Goal: Task Accomplishment & Management: Use online tool/utility

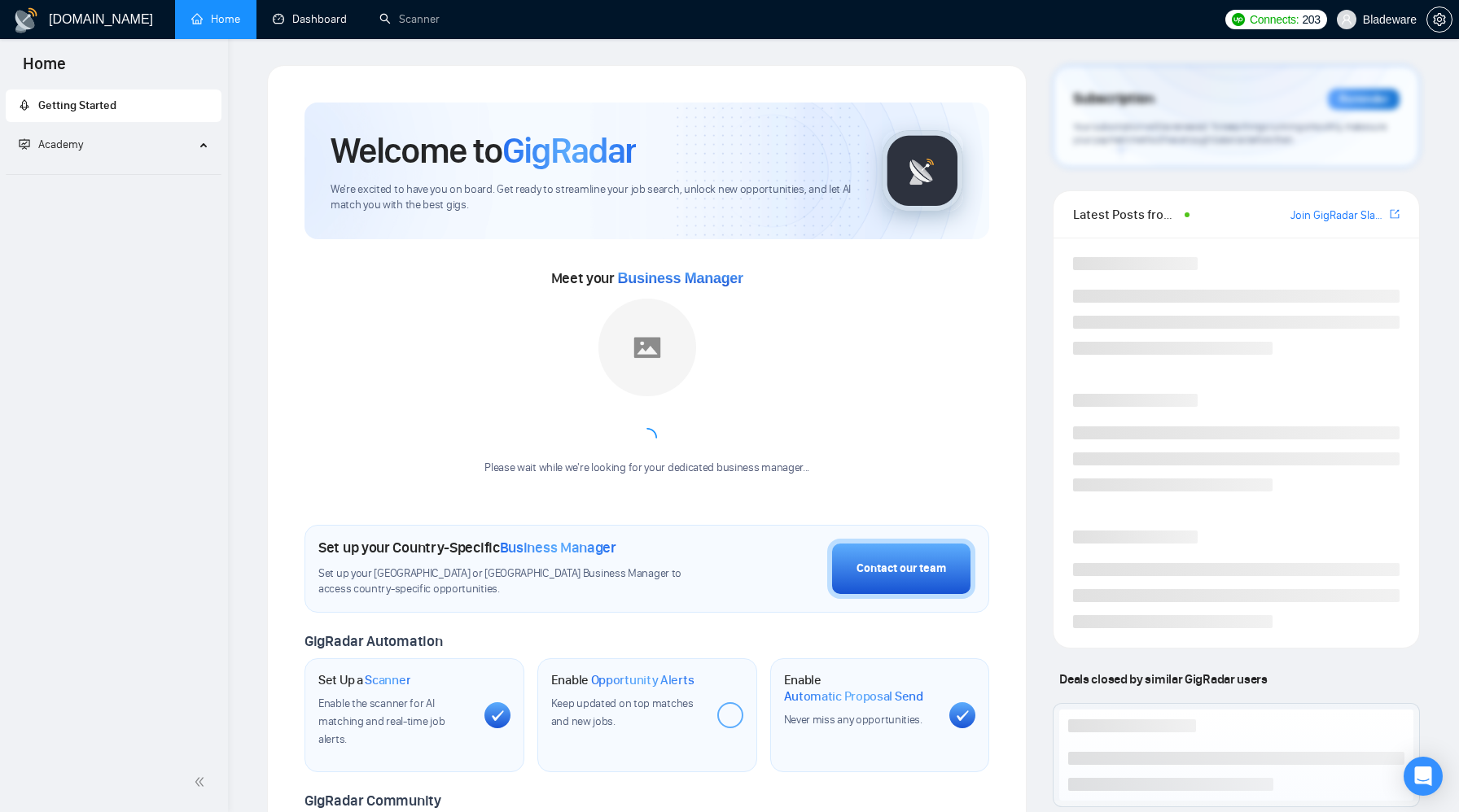
click at [302, 26] on link "Dashboard" at bounding box center [310, 18] width 74 height 14
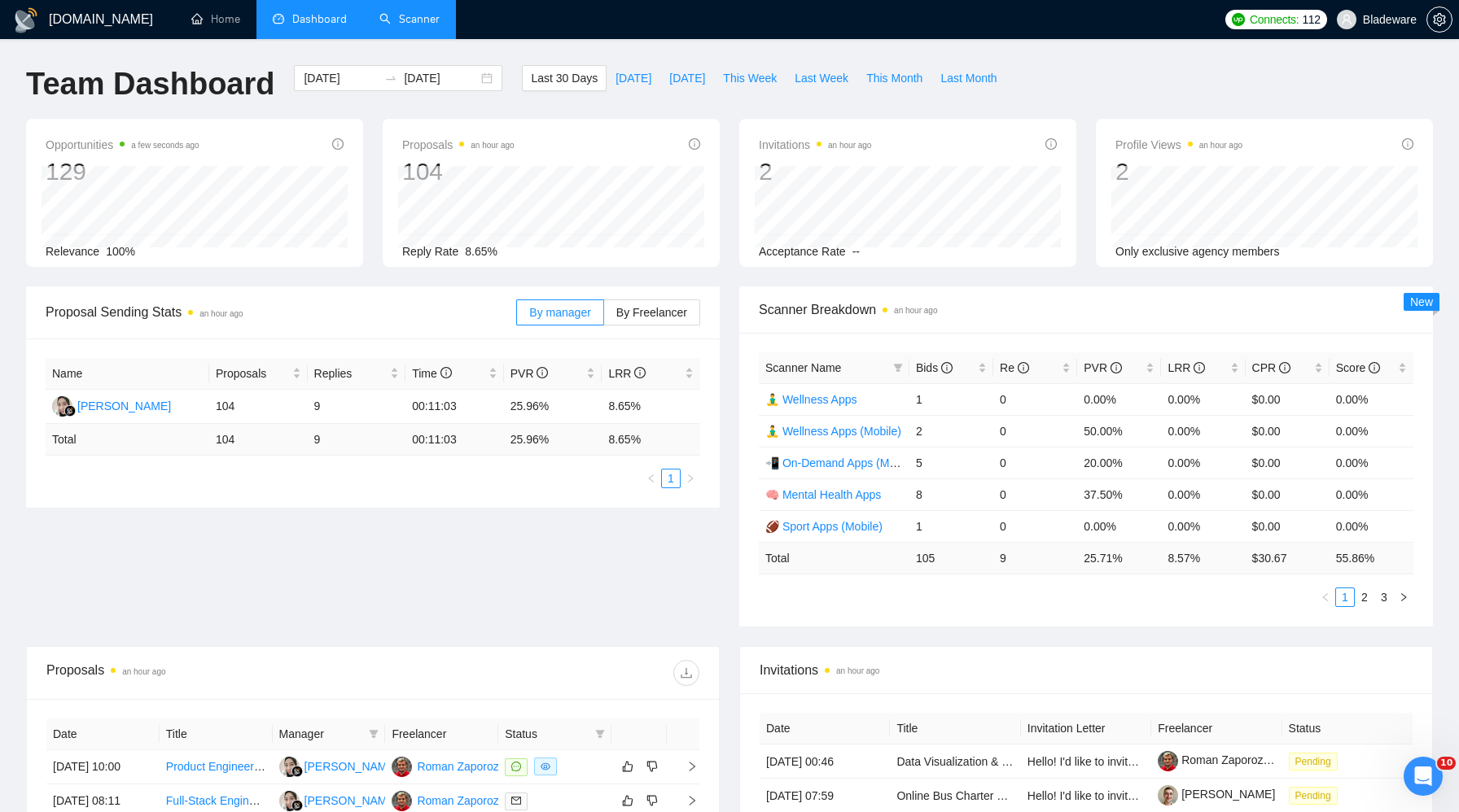
click at [422, 17] on link "Scanner" at bounding box center [410, 18] width 61 height 14
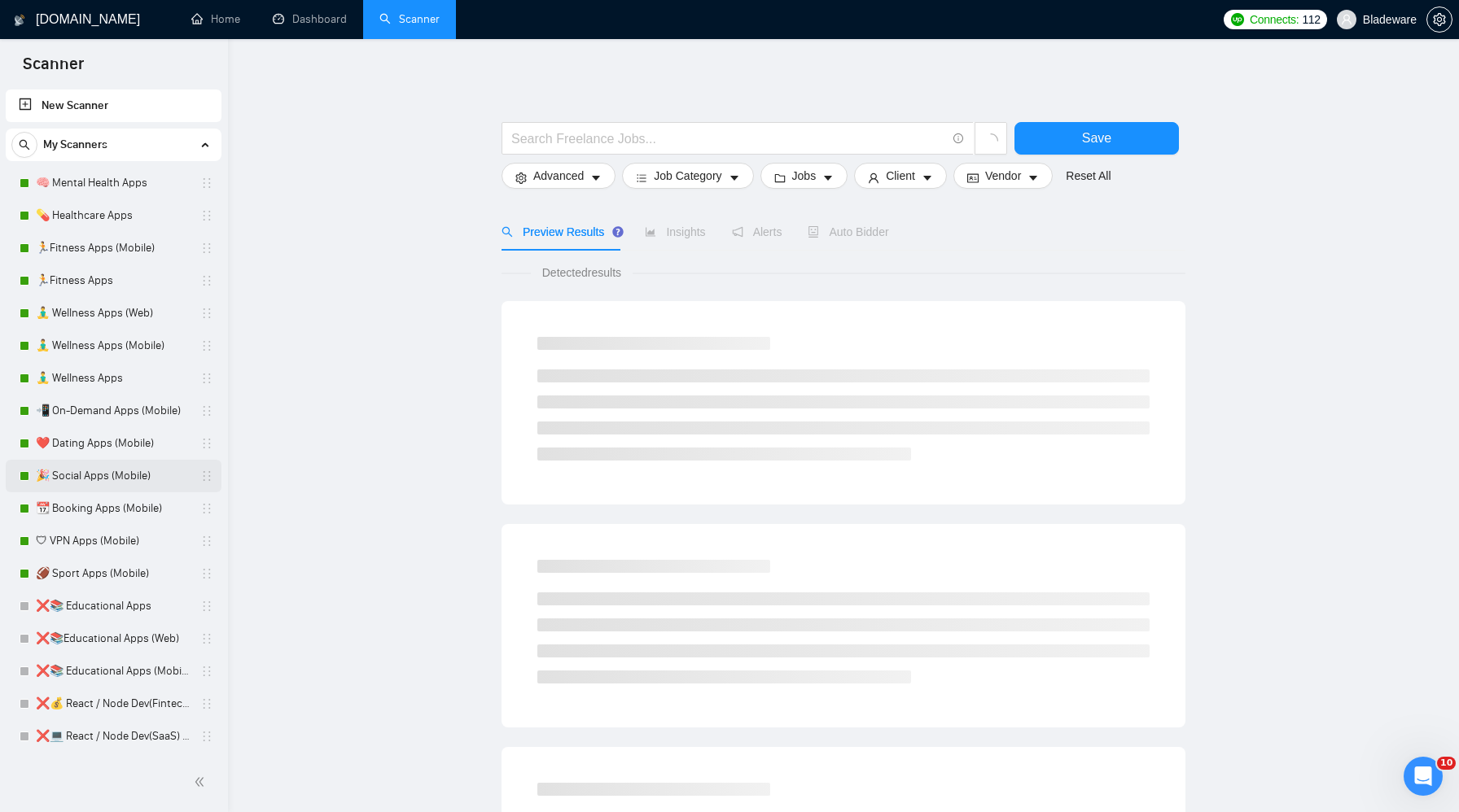
click at [90, 468] on link "🎉 Social Apps (Mobile)" at bounding box center [113, 476] width 154 height 32
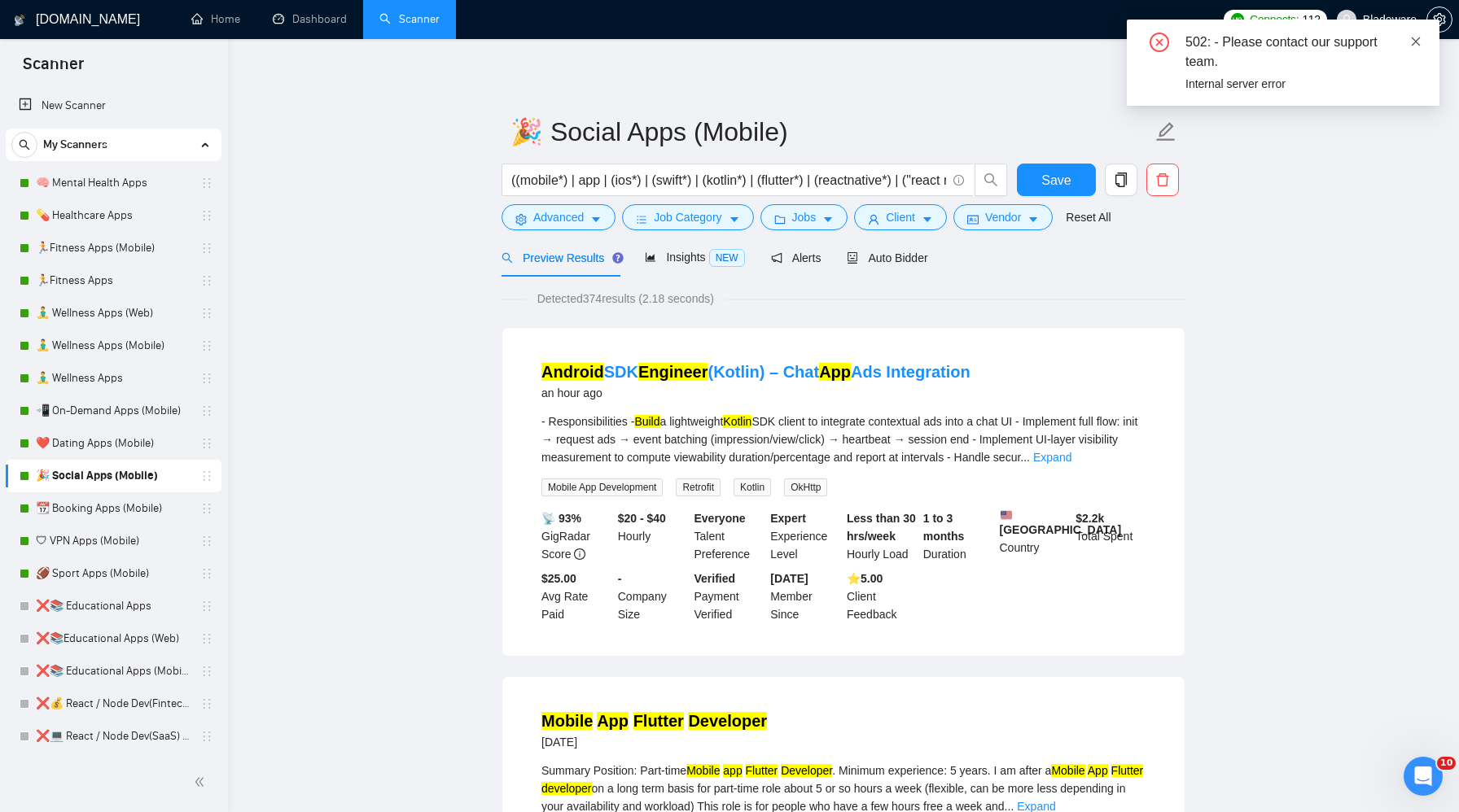
click at [1420, 41] on icon "close" at bounding box center [1416, 41] width 11 height 11
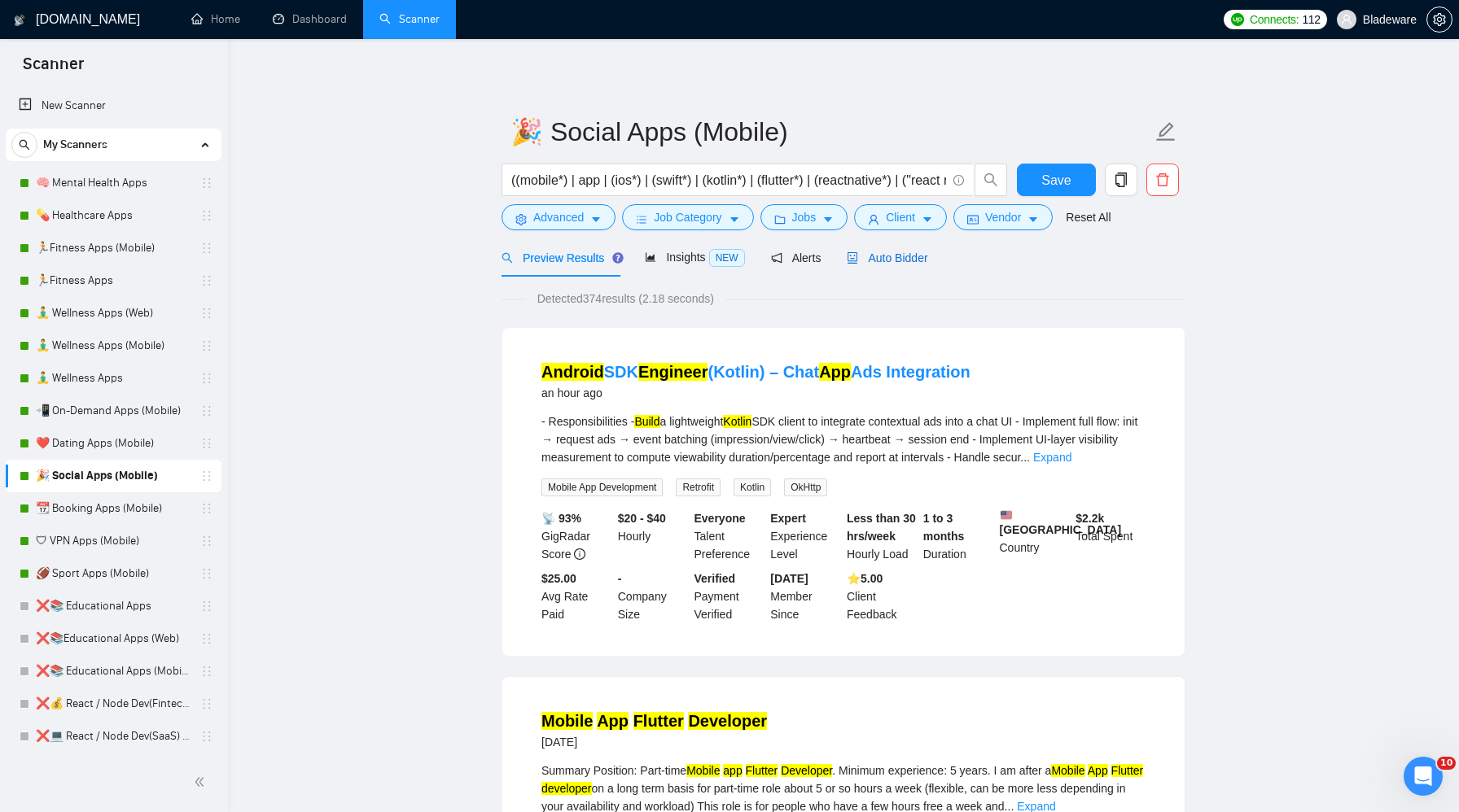
click at [906, 261] on span "Auto Bidder" at bounding box center [888, 258] width 81 height 13
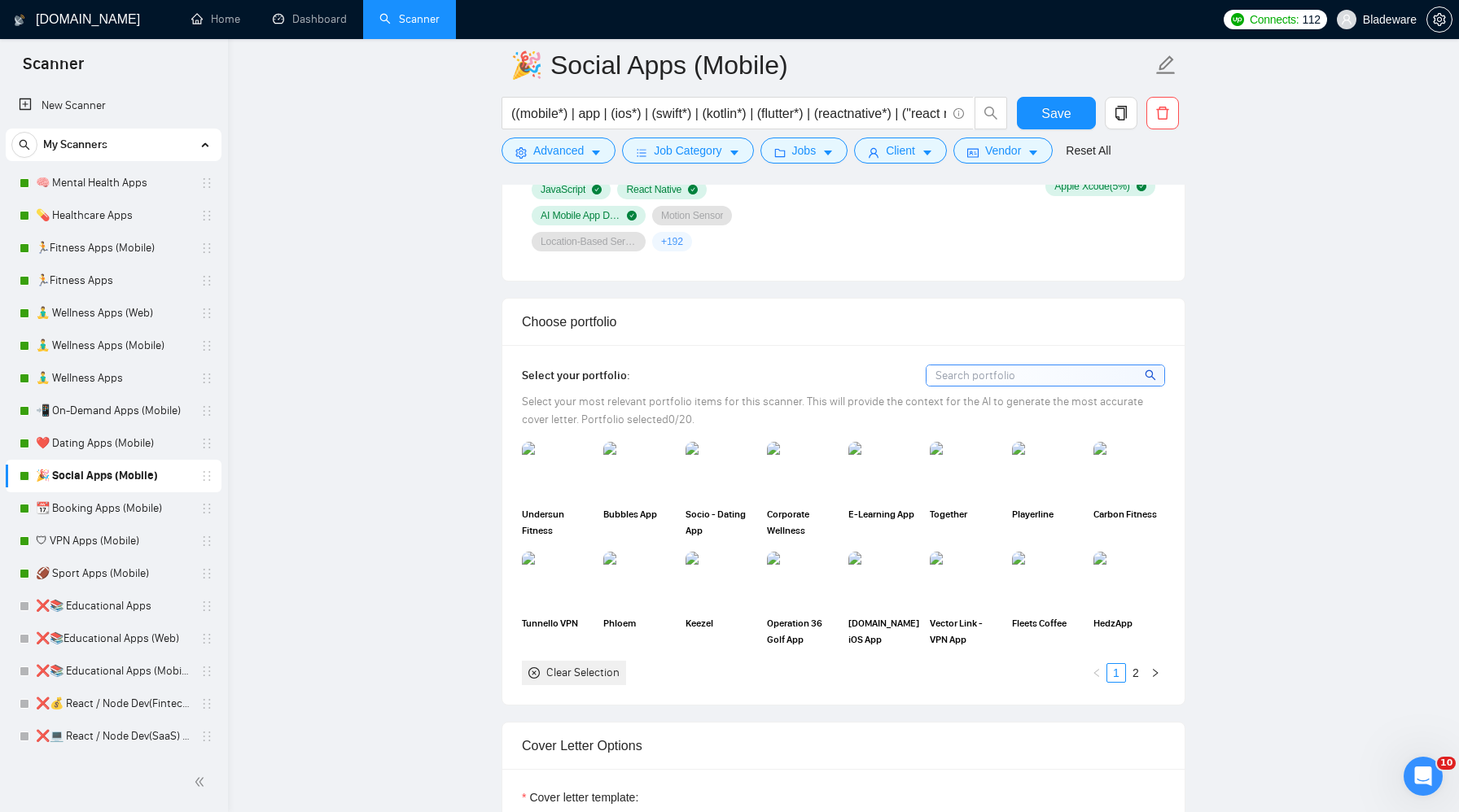
scroll to position [1771, 0]
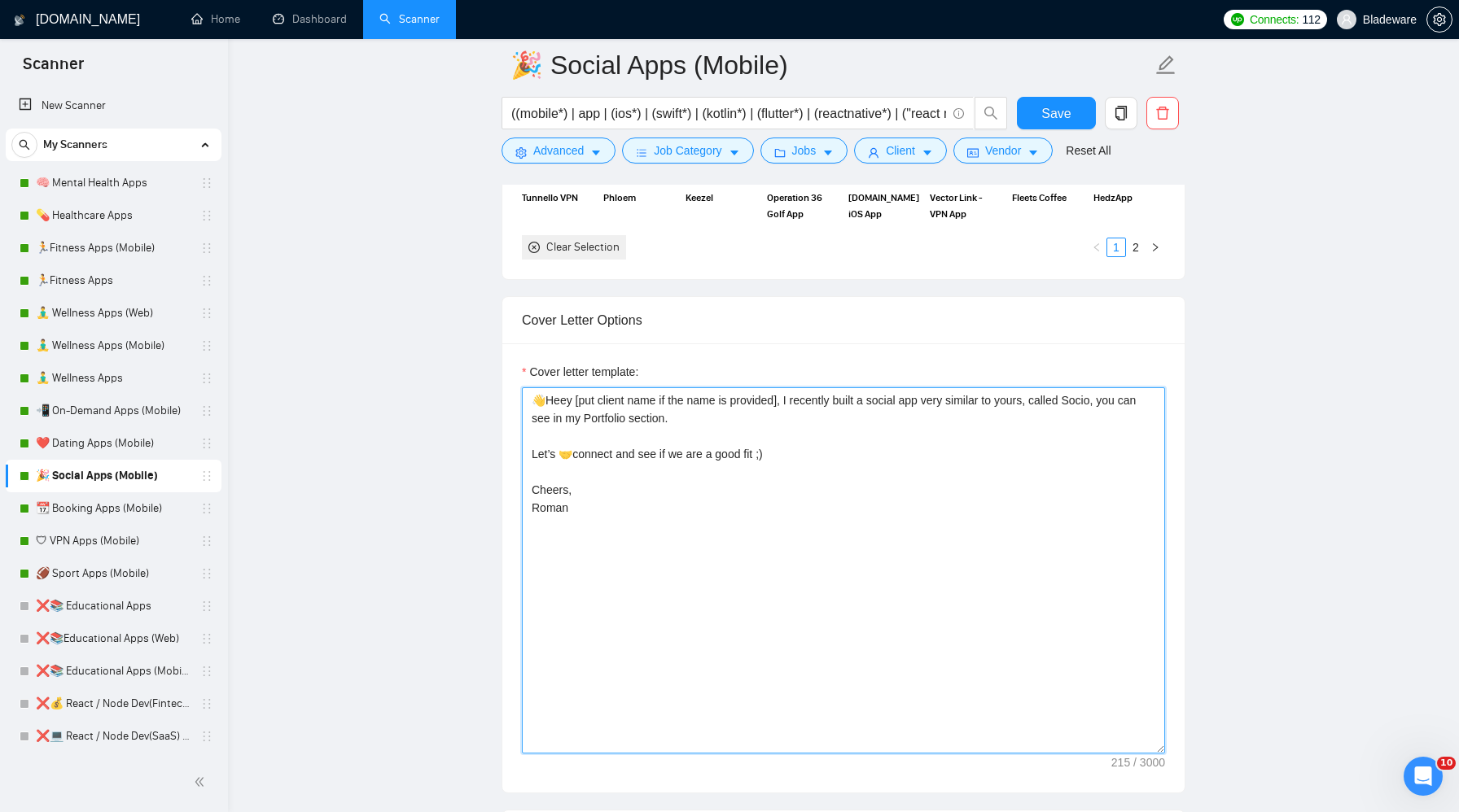
click at [710, 469] on textarea "👋Heey [put client name if the name is provided], I recently built a social app …" at bounding box center [843, 570] width 643 height 367
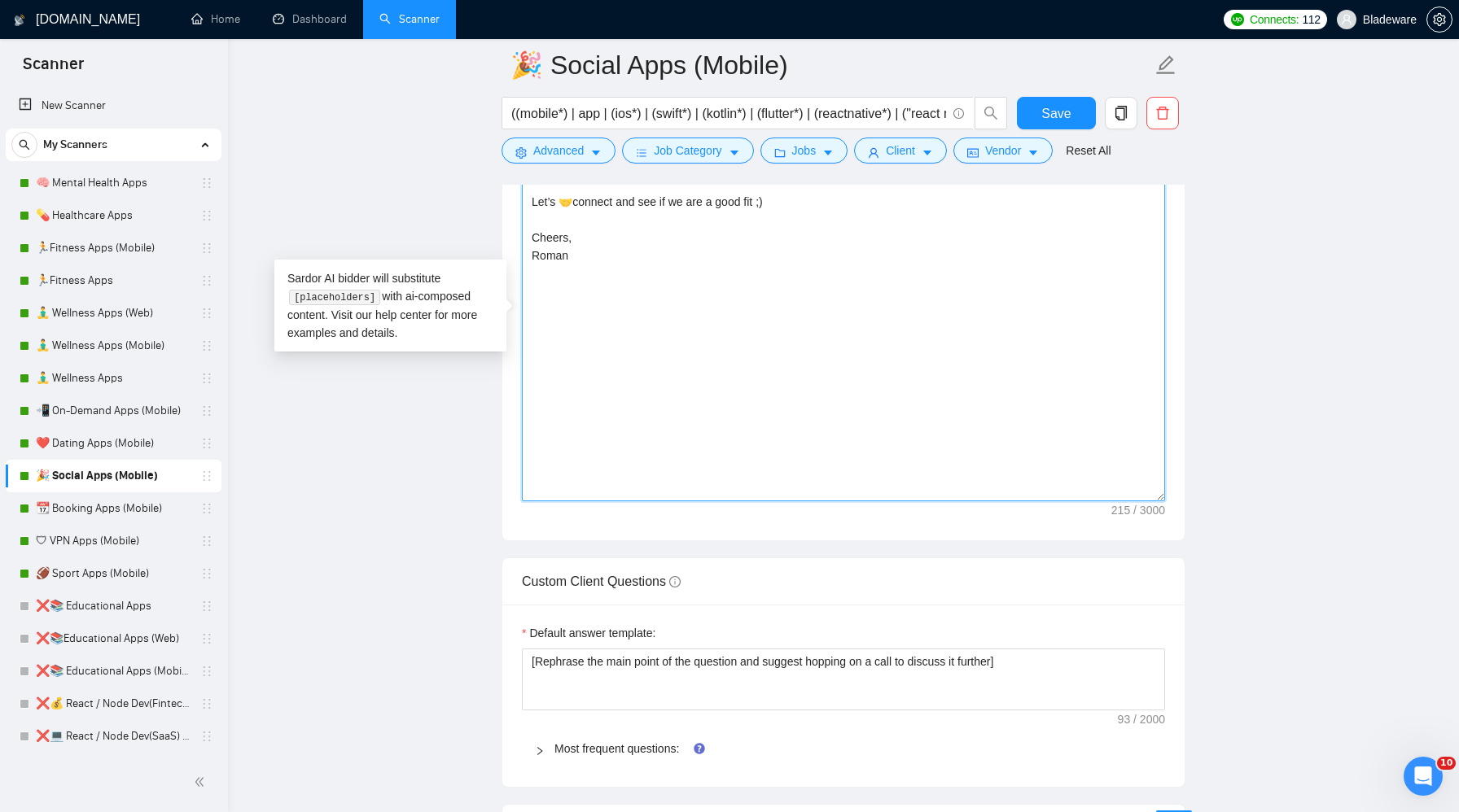
scroll to position [2152, 0]
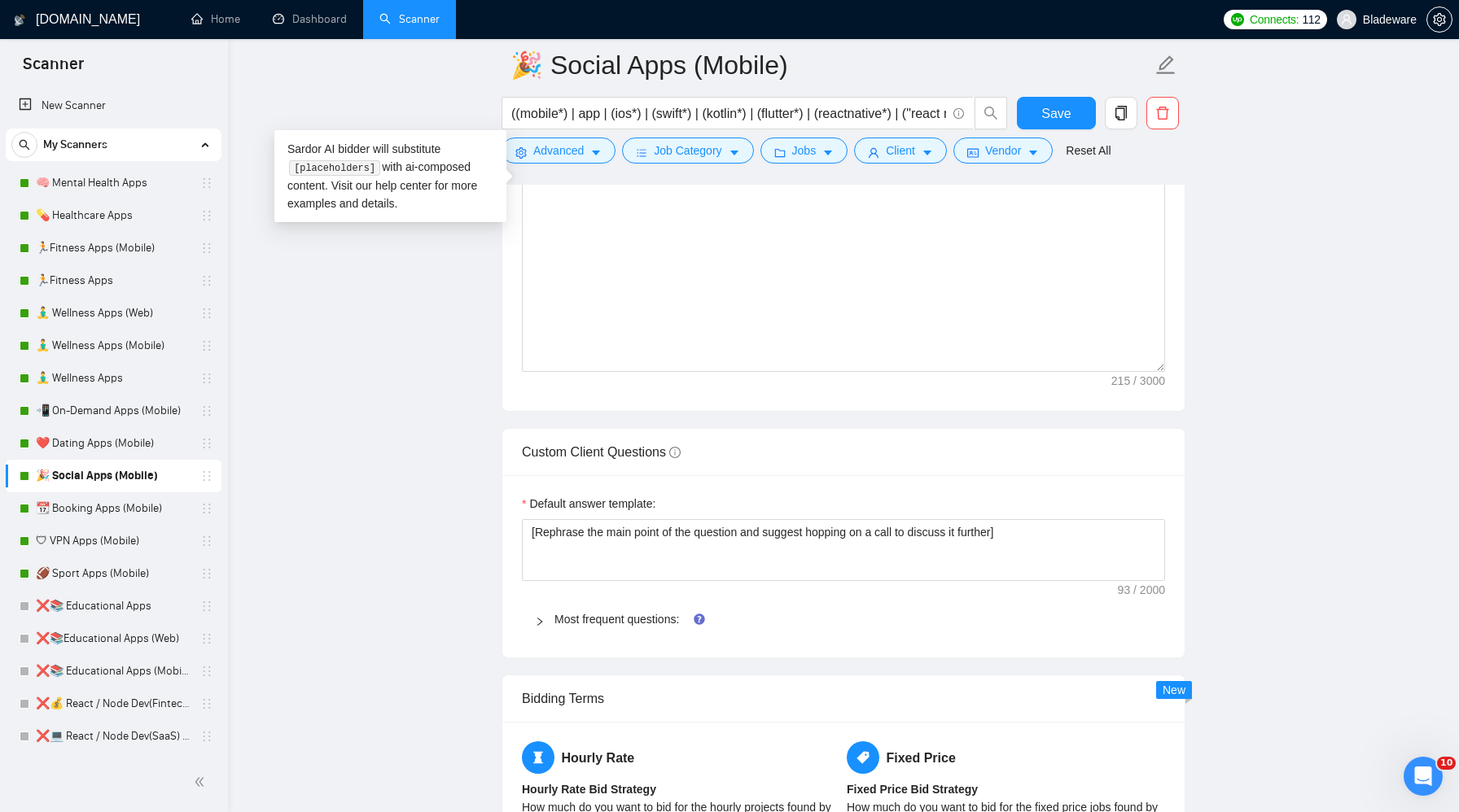
click at [540, 619] on icon "right" at bounding box center [539, 622] width 10 height 10
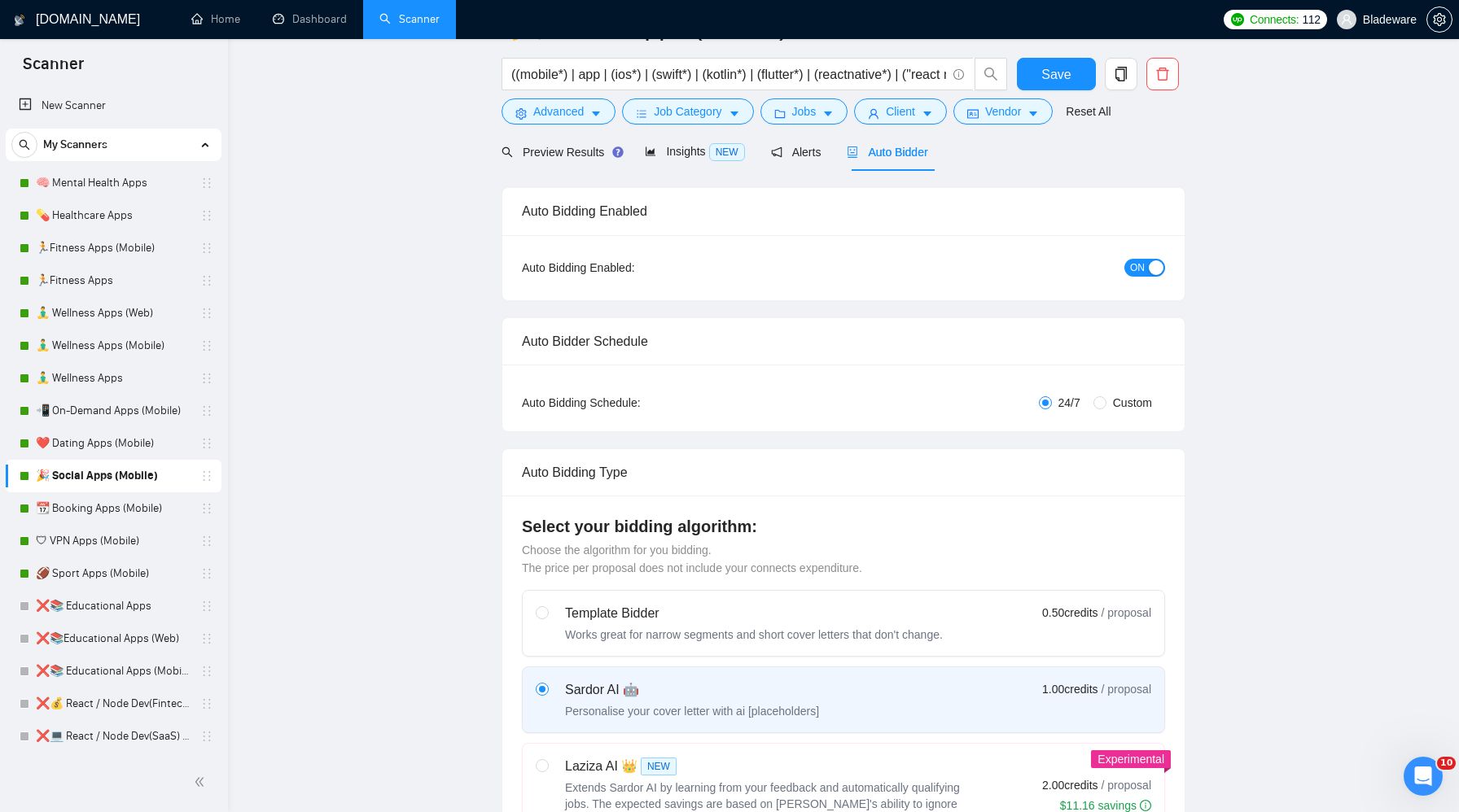
scroll to position [0, 0]
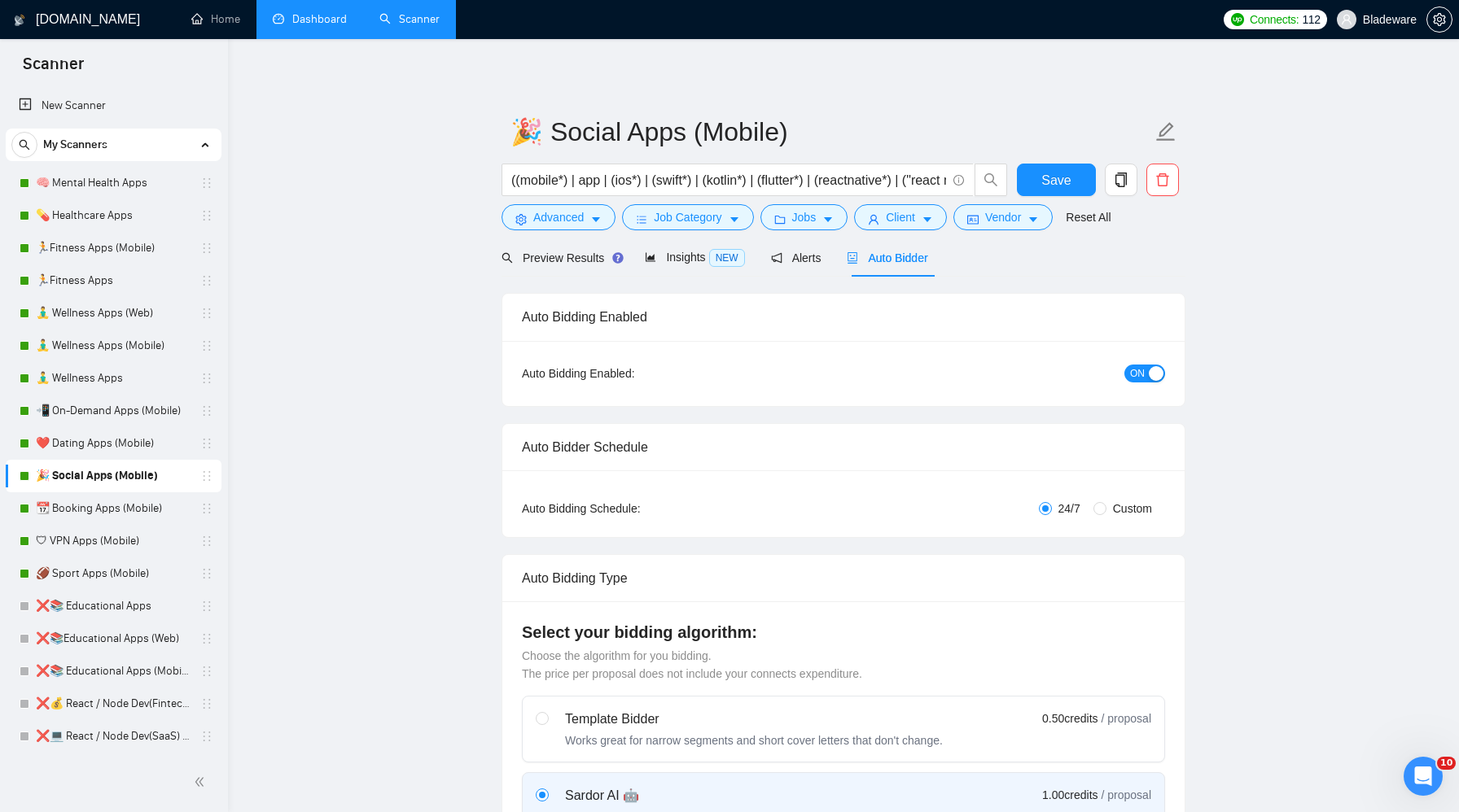
click at [293, 17] on link "Dashboard" at bounding box center [310, 18] width 74 height 14
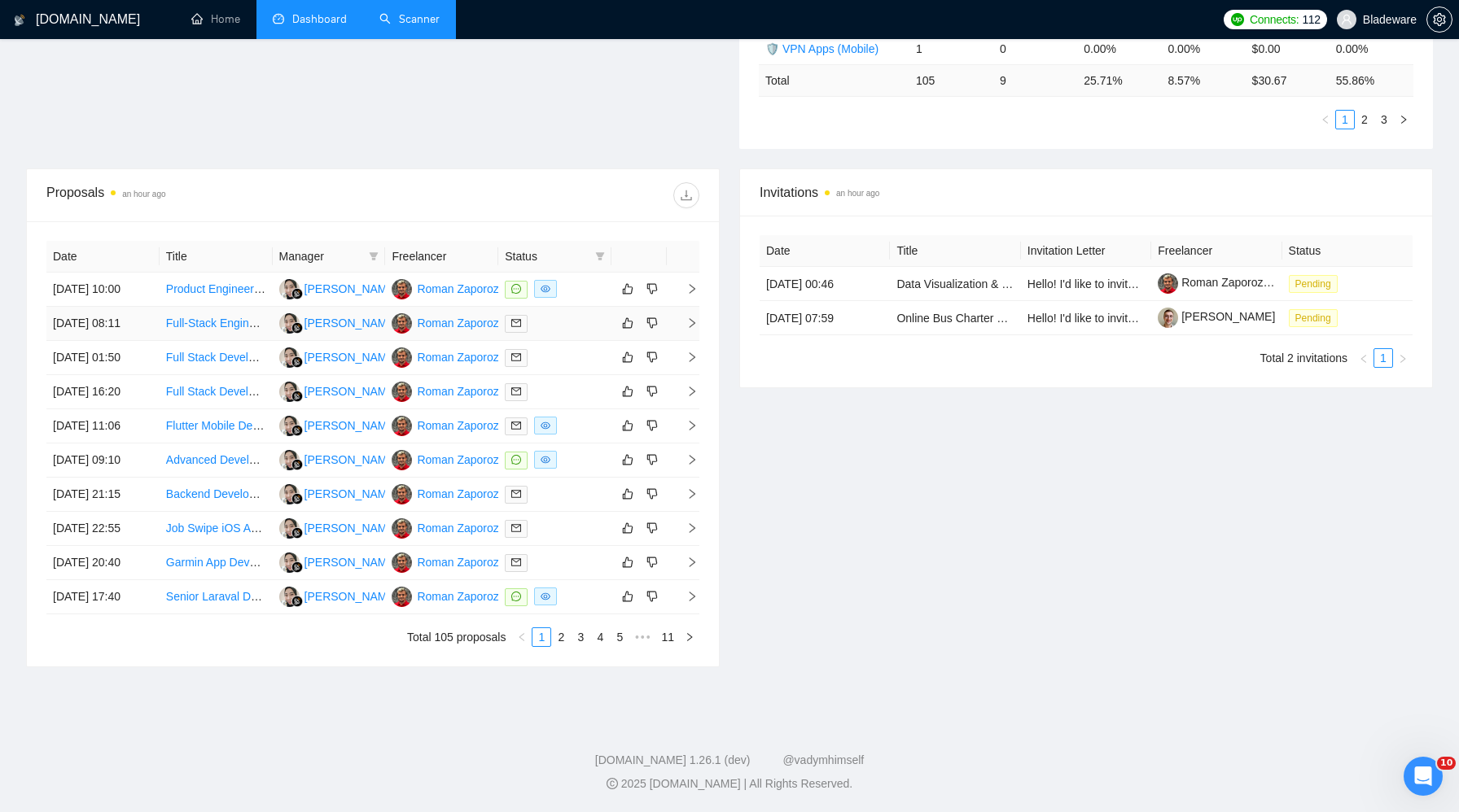
scroll to position [633, 0]
click at [567, 638] on link "2" at bounding box center [560, 637] width 17 height 17
click at [540, 647] on link "1" at bounding box center [541, 637] width 17 height 17
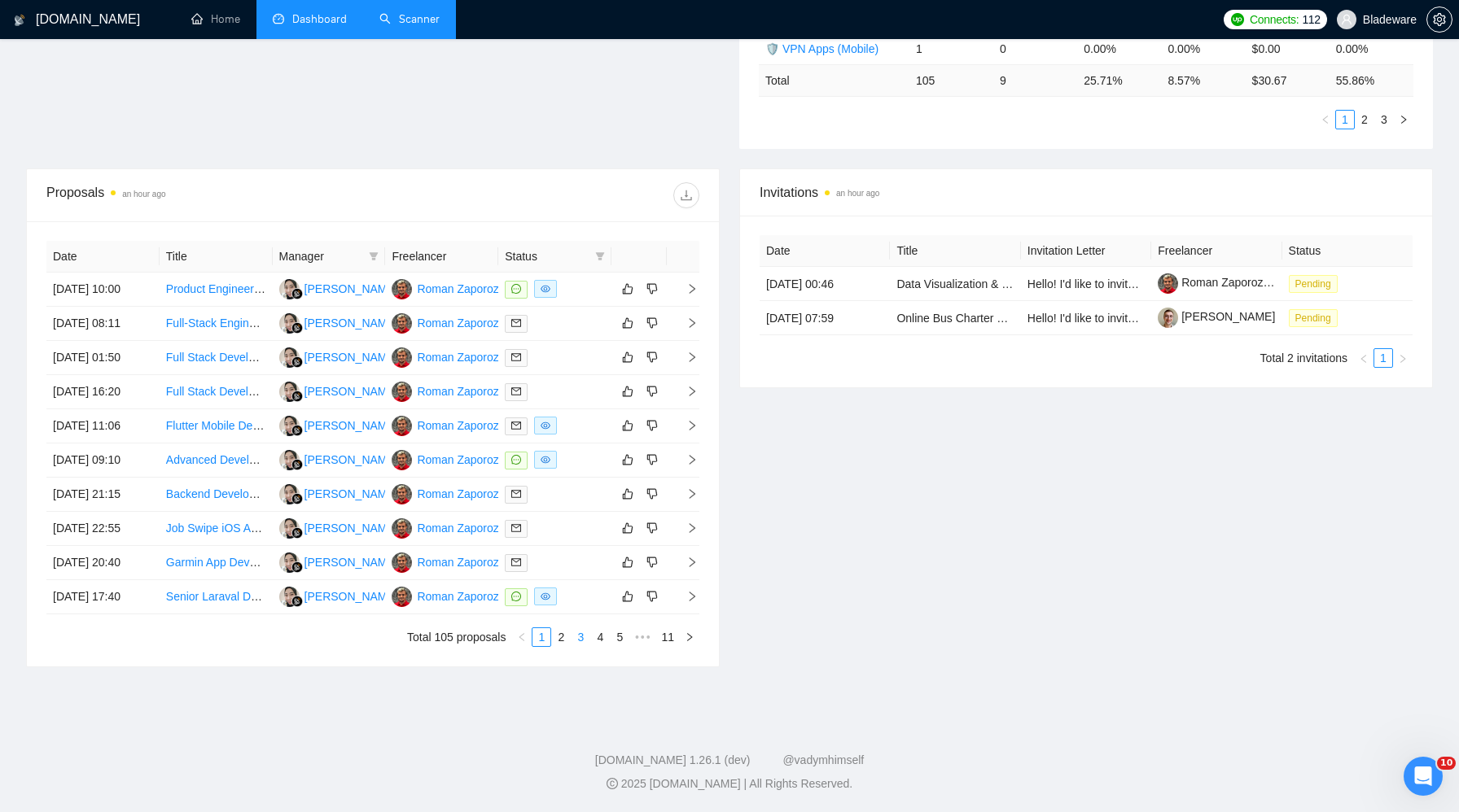
click at [577, 647] on link "3" at bounding box center [580, 637] width 17 height 17
click at [227, 433] on link "iOS Pilot App Development for Guided Tours" at bounding box center [278, 425] width 225 height 13
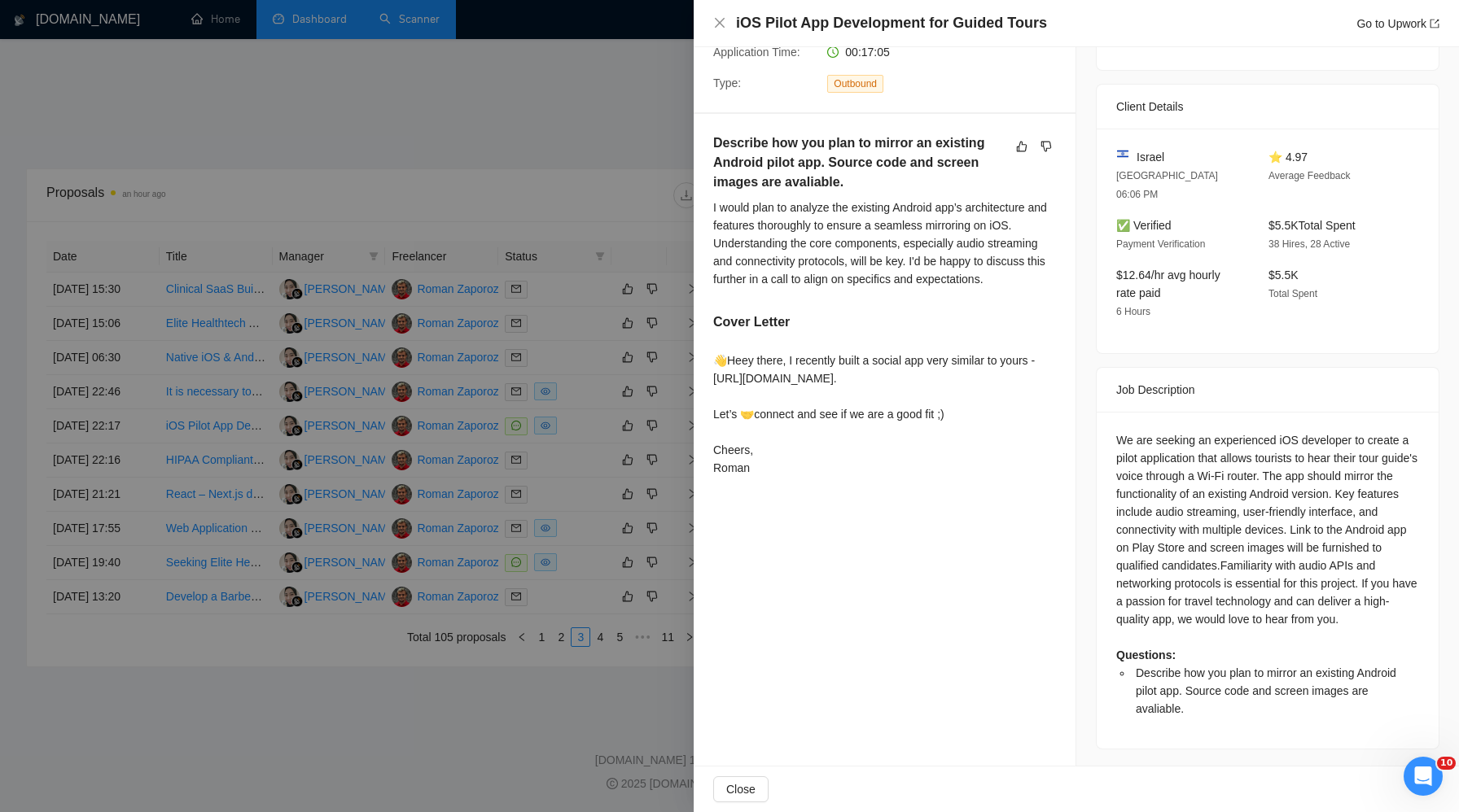
scroll to position [0, 0]
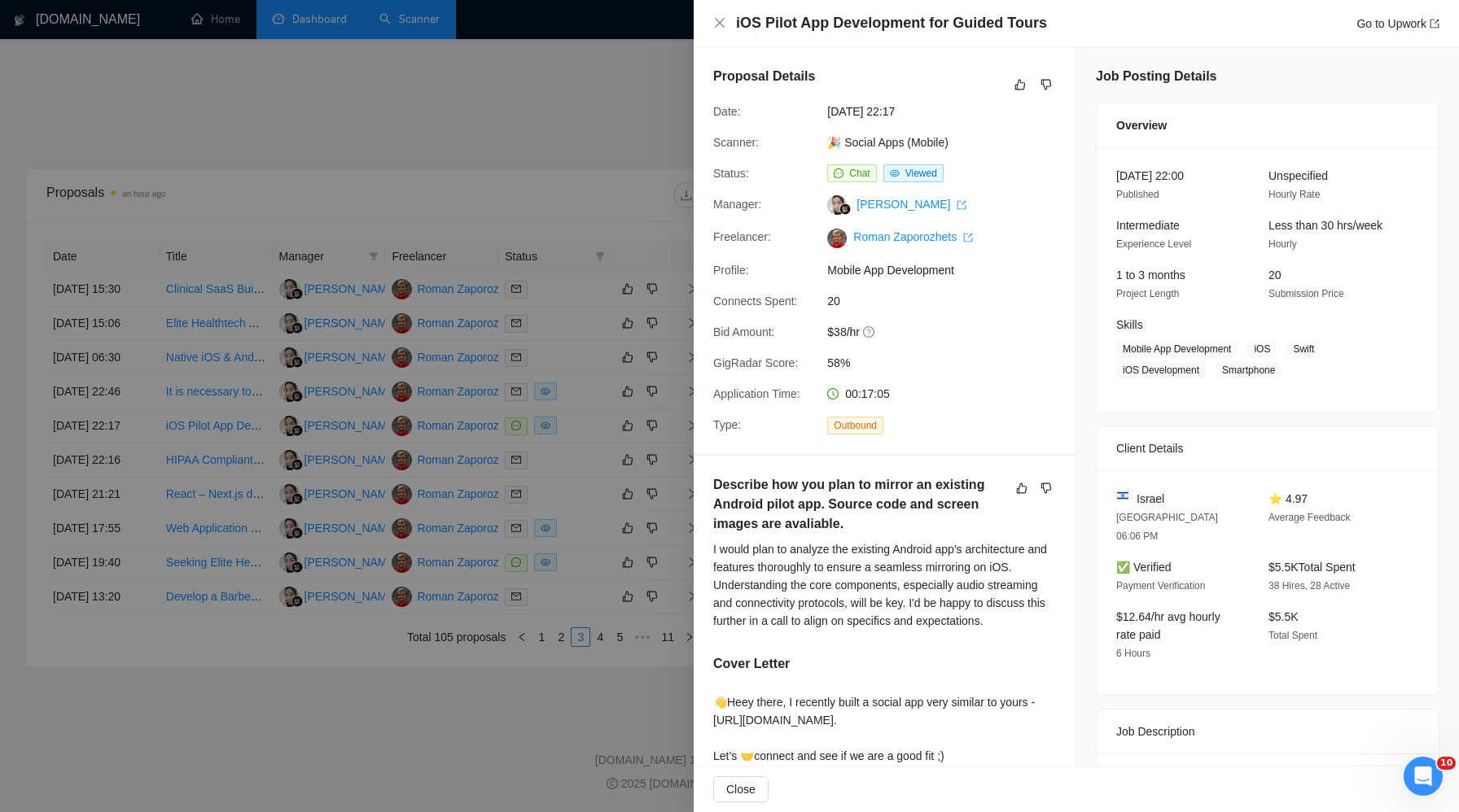
click at [574, 87] on div at bounding box center [730, 406] width 1459 height 812
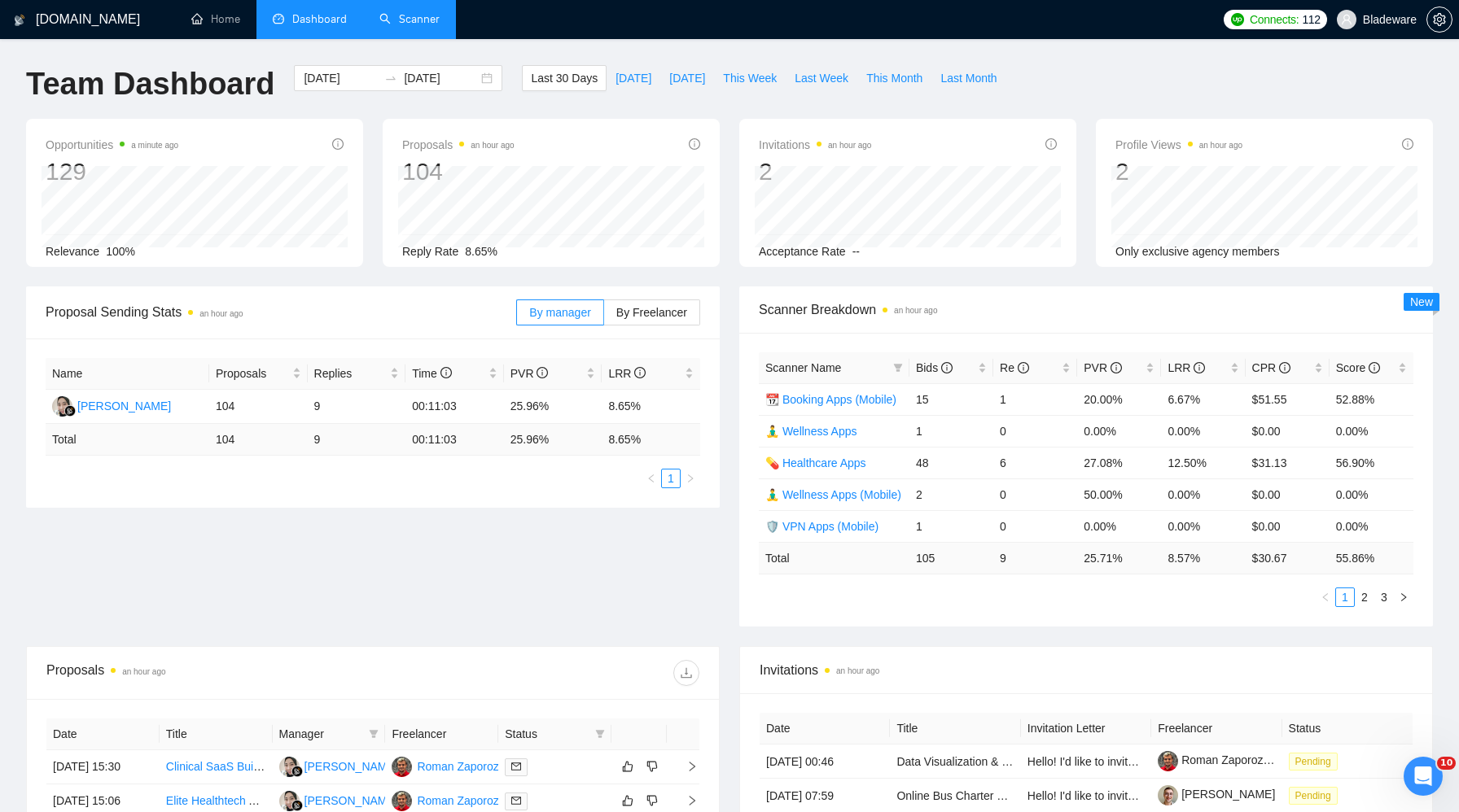
click at [409, 17] on link "Scanner" at bounding box center [410, 18] width 61 height 14
